Goal: Use online tool/utility: Utilize a website feature to perform a specific function

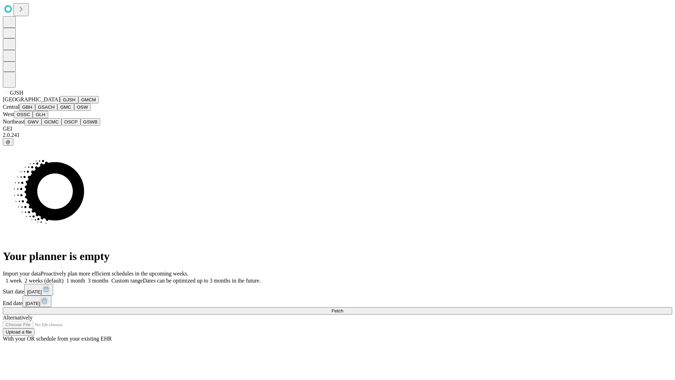
click at [60, 103] on button "GJSH" at bounding box center [69, 99] width 18 height 7
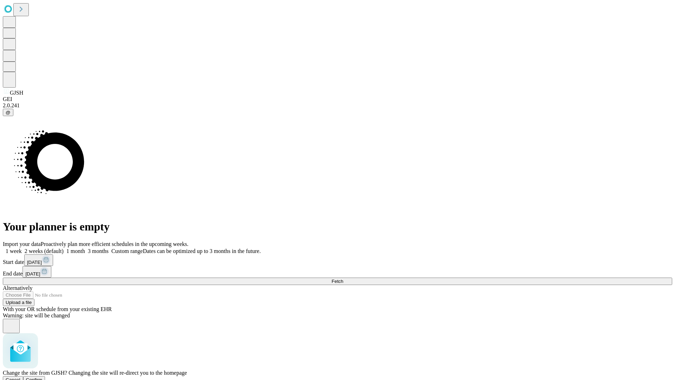
click at [43, 377] on span "Confirm" at bounding box center [34, 379] width 17 height 5
click at [64, 248] on label "2 weeks (default)" at bounding box center [43, 251] width 42 height 6
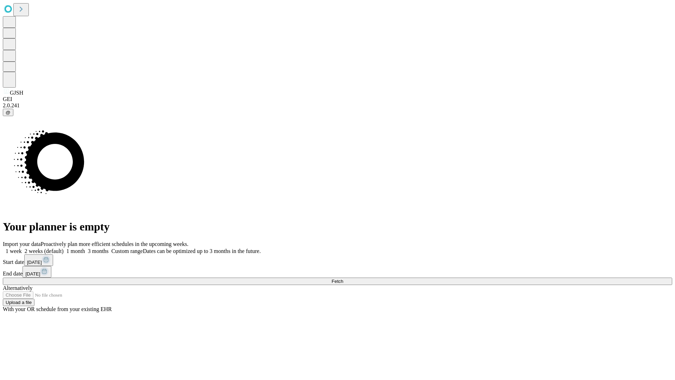
click at [343, 279] on span "Fetch" at bounding box center [338, 281] width 12 height 5
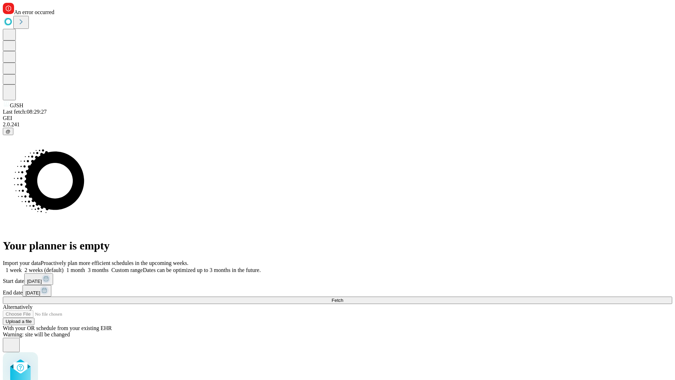
click at [64, 267] on label "2 weeks (default)" at bounding box center [43, 270] width 42 height 6
click at [343, 297] on span "Fetch" at bounding box center [338, 299] width 12 height 5
click at [64, 267] on label "2 weeks (default)" at bounding box center [43, 270] width 42 height 6
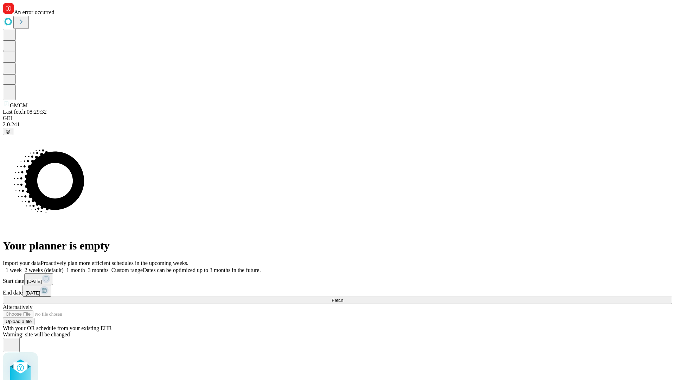
click at [343, 297] on span "Fetch" at bounding box center [338, 299] width 12 height 5
click at [64, 267] on label "2 weeks (default)" at bounding box center [43, 270] width 42 height 6
click at [343, 297] on span "Fetch" at bounding box center [338, 299] width 12 height 5
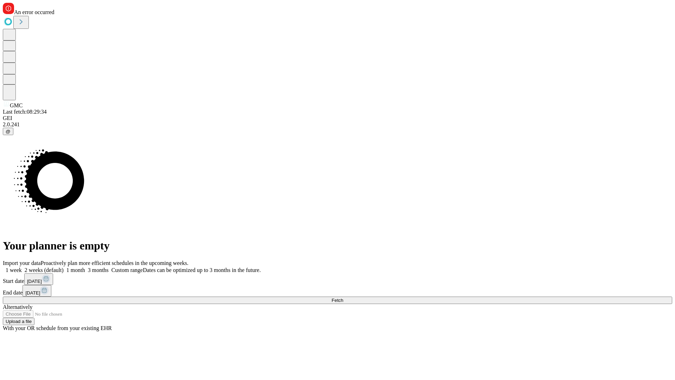
click at [64, 267] on label "2 weeks (default)" at bounding box center [43, 270] width 42 height 6
click at [343, 297] on span "Fetch" at bounding box center [338, 299] width 12 height 5
click at [64, 267] on label "2 weeks (default)" at bounding box center [43, 270] width 42 height 6
click at [343, 297] on span "Fetch" at bounding box center [338, 299] width 12 height 5
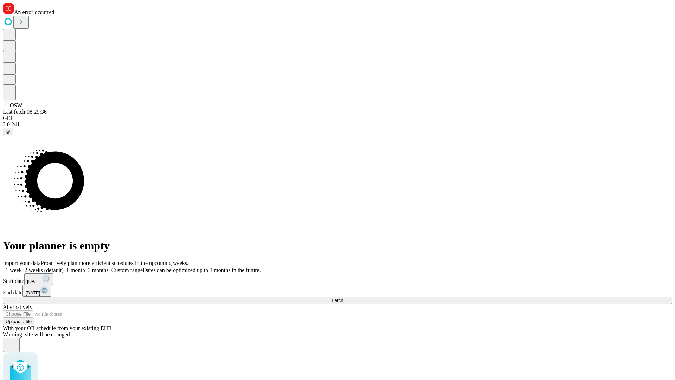
click at [64, 267] on label "2 weeks (default)" at bounding box center [43, 270] width 42 height 6
click at [343, 297] on span "Fetch" at bounding box center [338, 299] width 12 height 5
click at [64, 267] on label "2 weeks (default)" at bounding box center [43, 270] width 42 height 6
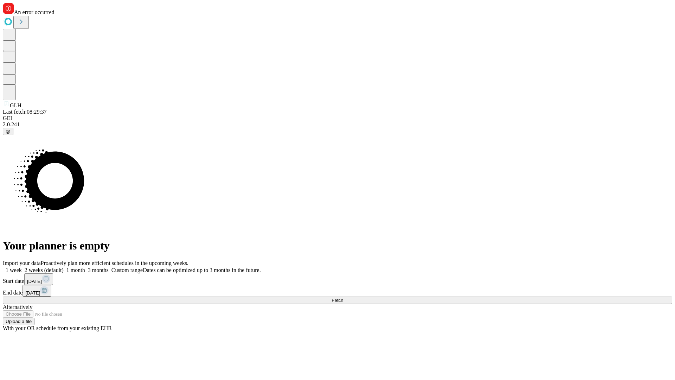
click at [343, 297] on span "Fetch" at bounding box center [338, 299] width 12 height 5
click at [64, 267] on label "2 weeks (default)" at bounding box center [43, 270] width 42 height 6
click at [343, 297] on span "Fetch" at bounding box center [338, 299] width 12 height 5
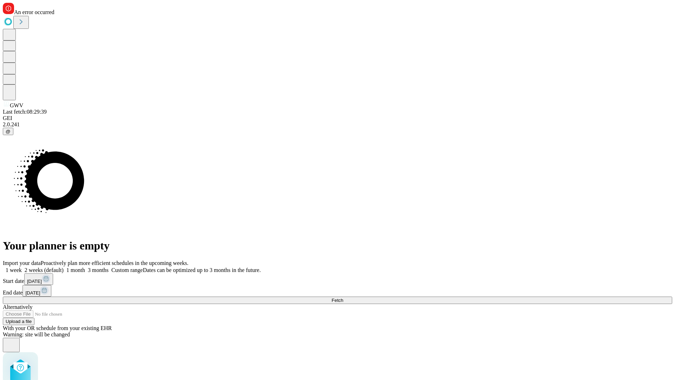
click at [64, 267] on label "2 weeks (default)" at bounding box center [43, 270] width 42 height 6
click at [343, 297] on span "Fetch" at bounding box center [338, 299] width 12 height 5
click at [64, 267] on label "2 weeks (default)" at bounding box center [43, 270] width 42 height 6
click at [343, 297] on span "Fetch" at bounding box center [338, 299] width 12 height 5
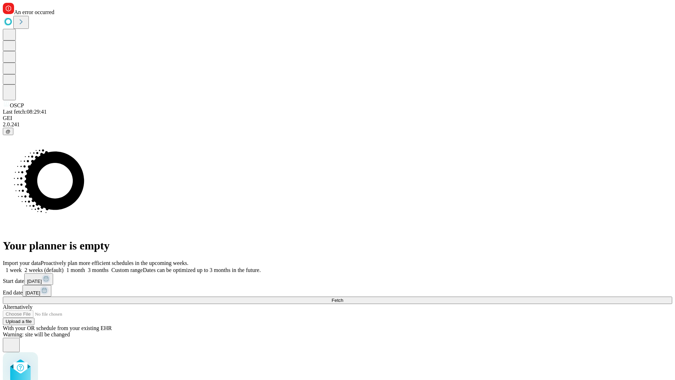
click at [64, 267] on label "2 weeks (default)" at bounding box center [43, 270] width 42 height 6
click at [343, 297] on span "Fetch" at bounding box center [338, 299] width 12 height 5
